Goal: Book appointment/travel/reservation

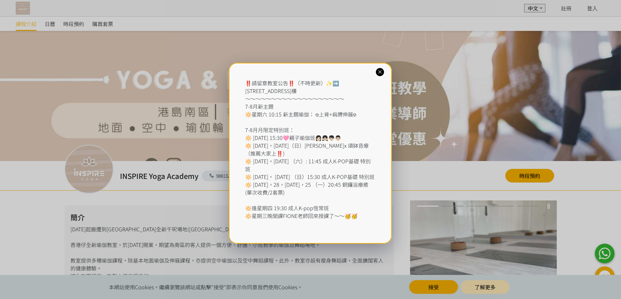
click at [382, 74] on icon at bounding box center [380, 72] width 6 height 6
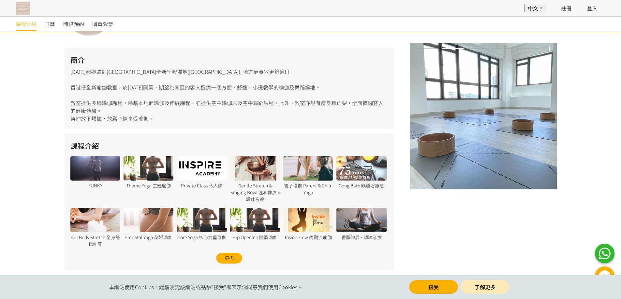
scroll to position [163, 0]
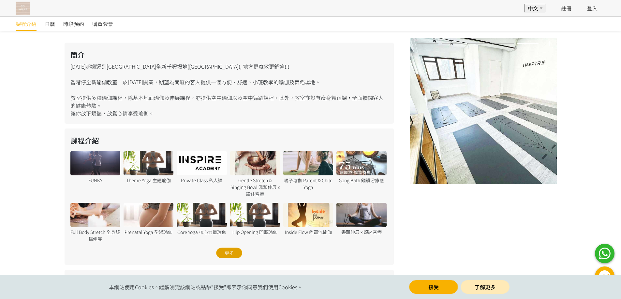
click at [223, 249] on div "更多" at bounding box center [229, 253] width 26 height 11
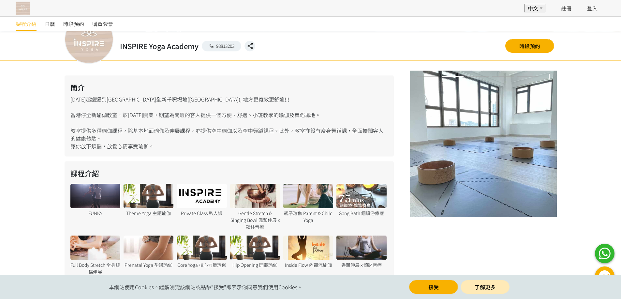
scroll to position [99, 0]
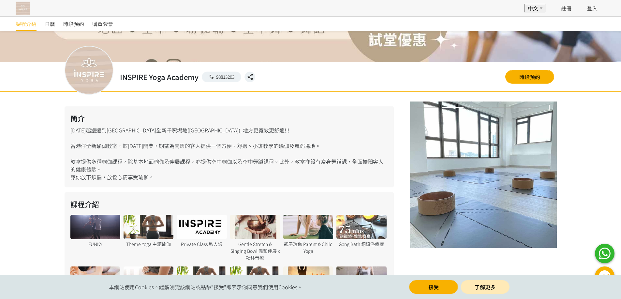
click at [165, 231] on div at bounding box center [148, 227] width 50 height 24
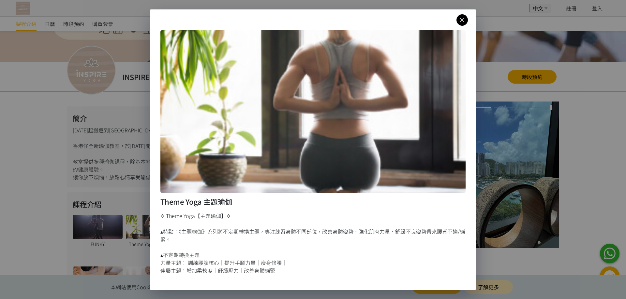
click at [463, 20] on icon at bounding box center [461, 20] width 11 height 8
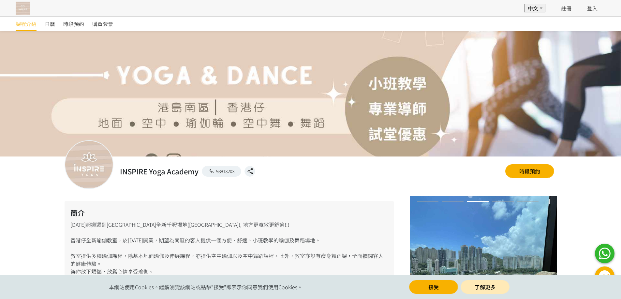
scroll to position [0, 0]
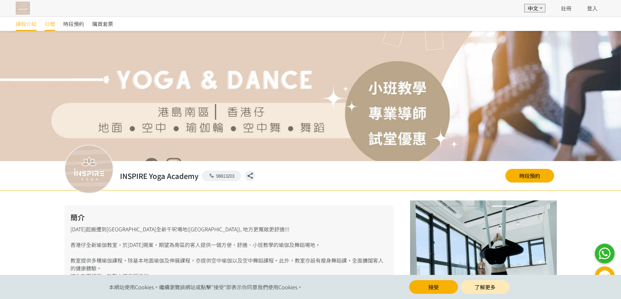
click at [50, 25] on span "日曆" at bounding box center [50, 24] width 10 height 8
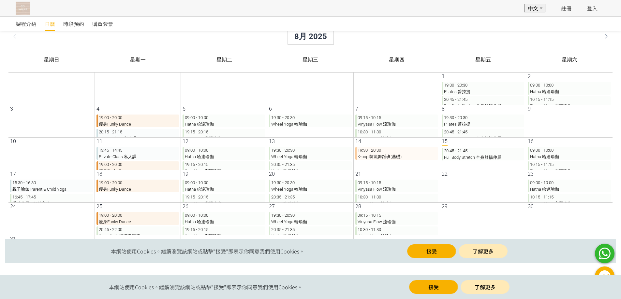
scroll to position [6, 0]
click at [74, 27] on link "時段預約" at bounding box center [73, 24] width 21 height 14
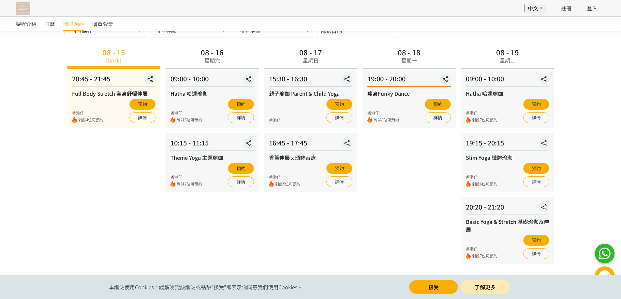
scroll to position [34, 0]
